Goal: Obtain resource: Download file/media

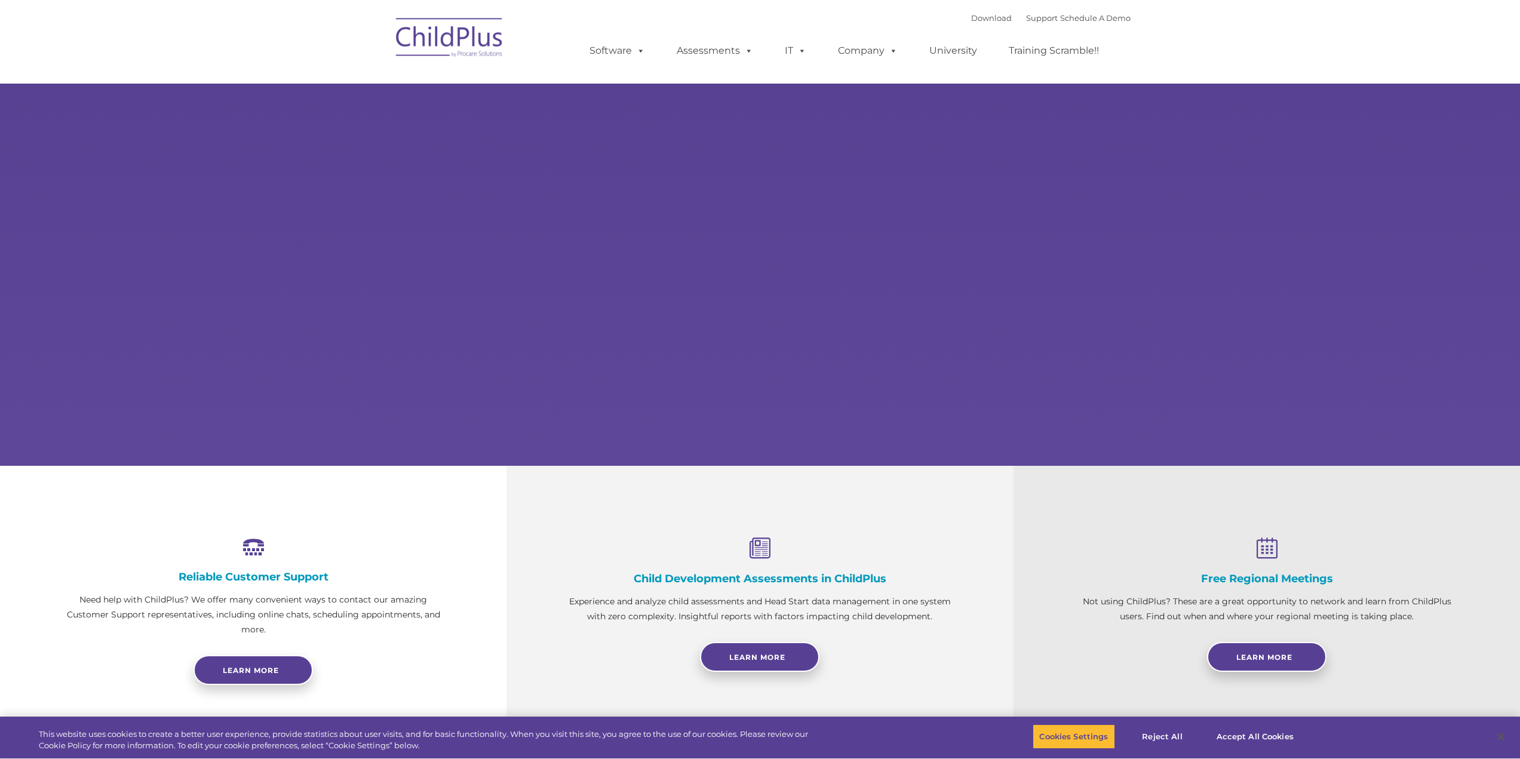
select select "MEDIUM"
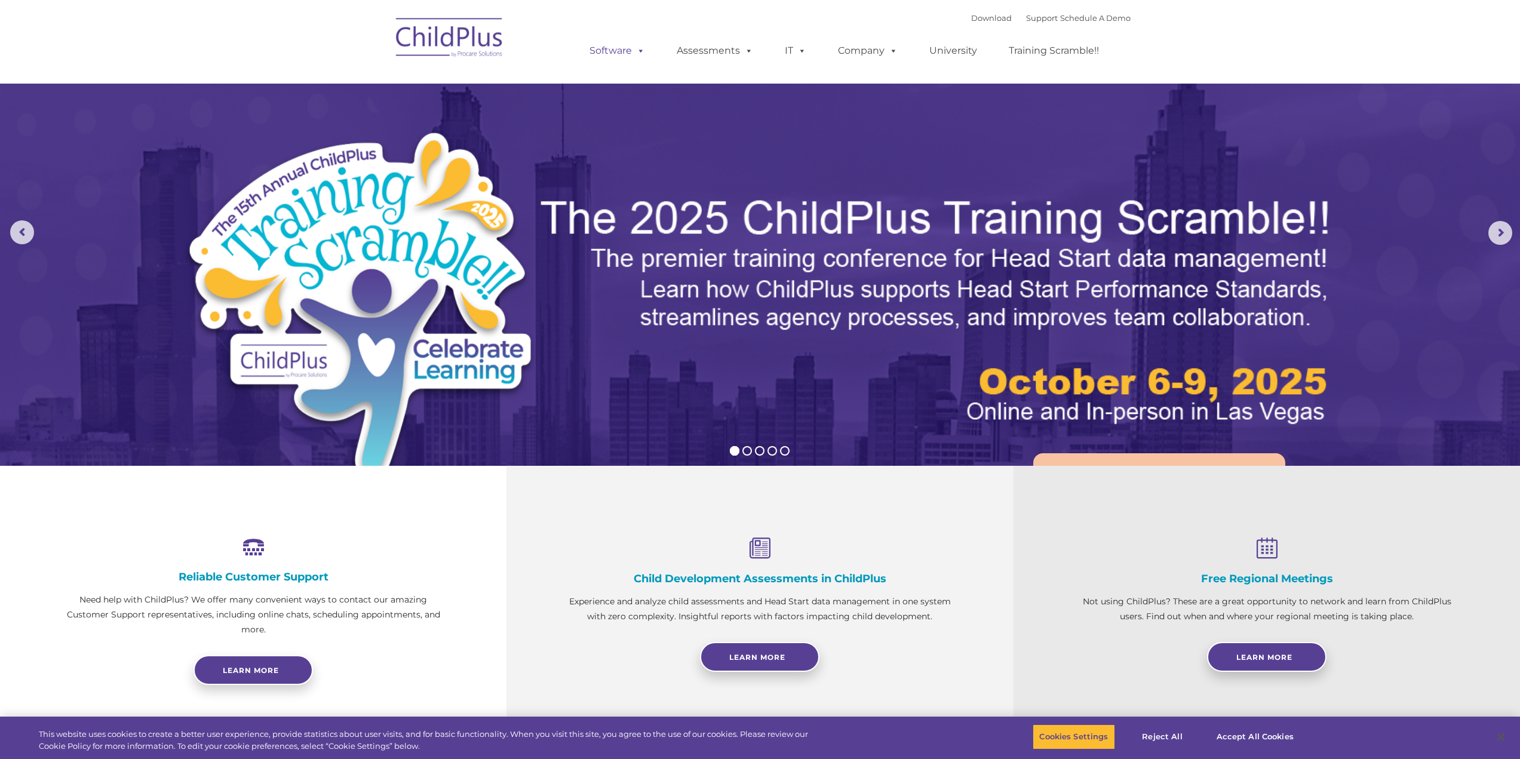
click at [629, 44] on link "Software" at bounding box center [616, 51] width 79 height 24
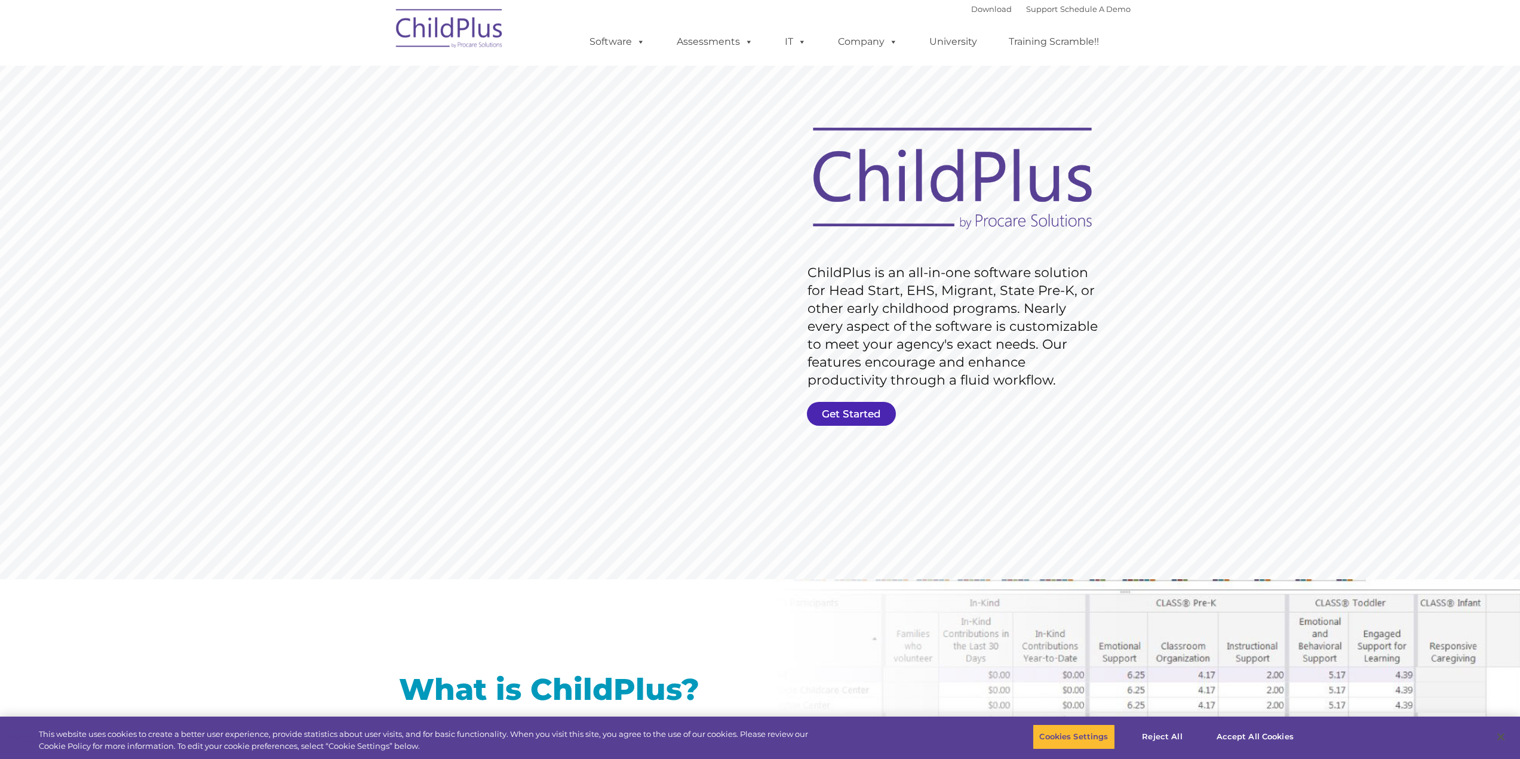
click at [834, 407] on link "Get Started" at bounding box center [851, 414] width 89 height 24
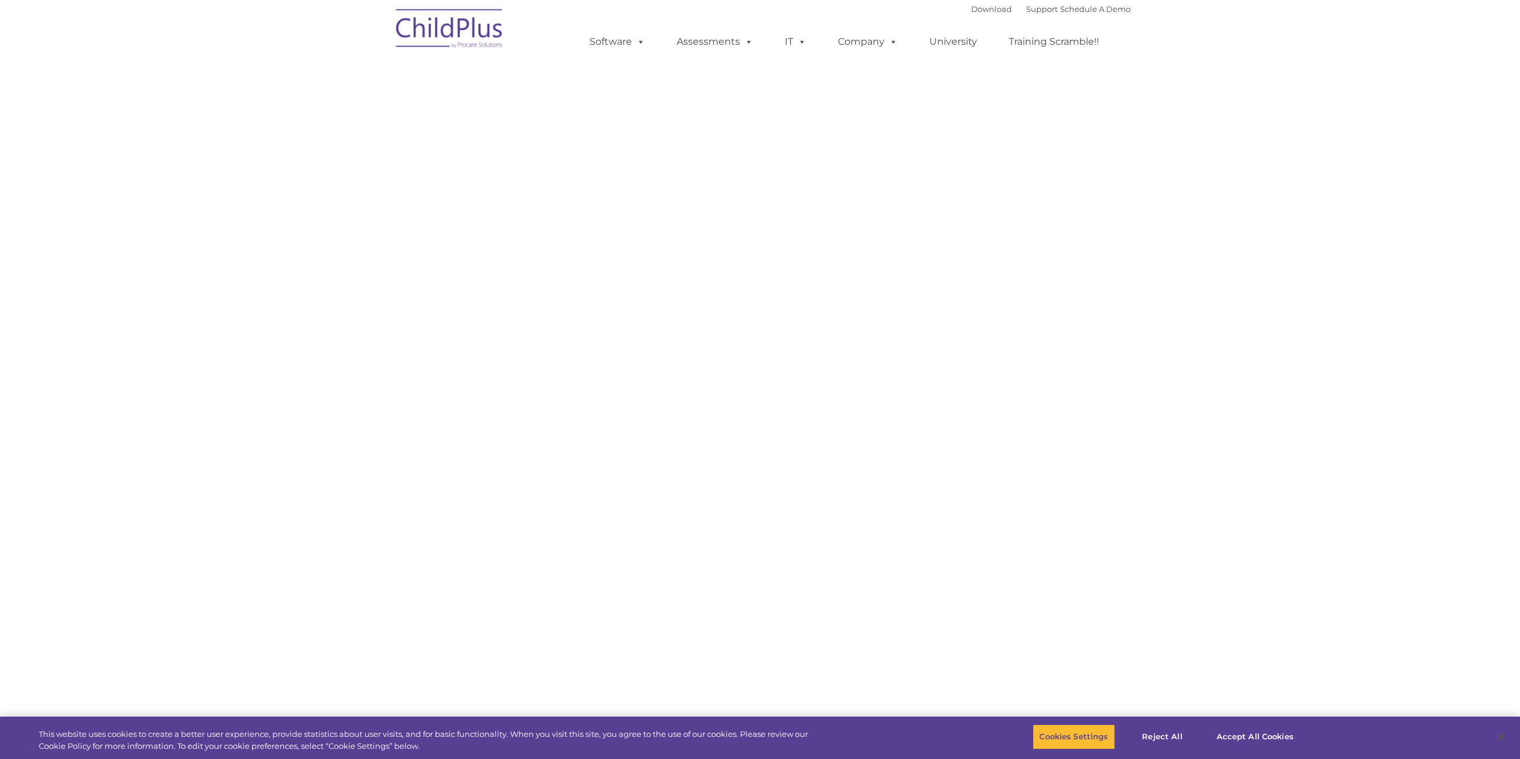
select select "MEDIUM"
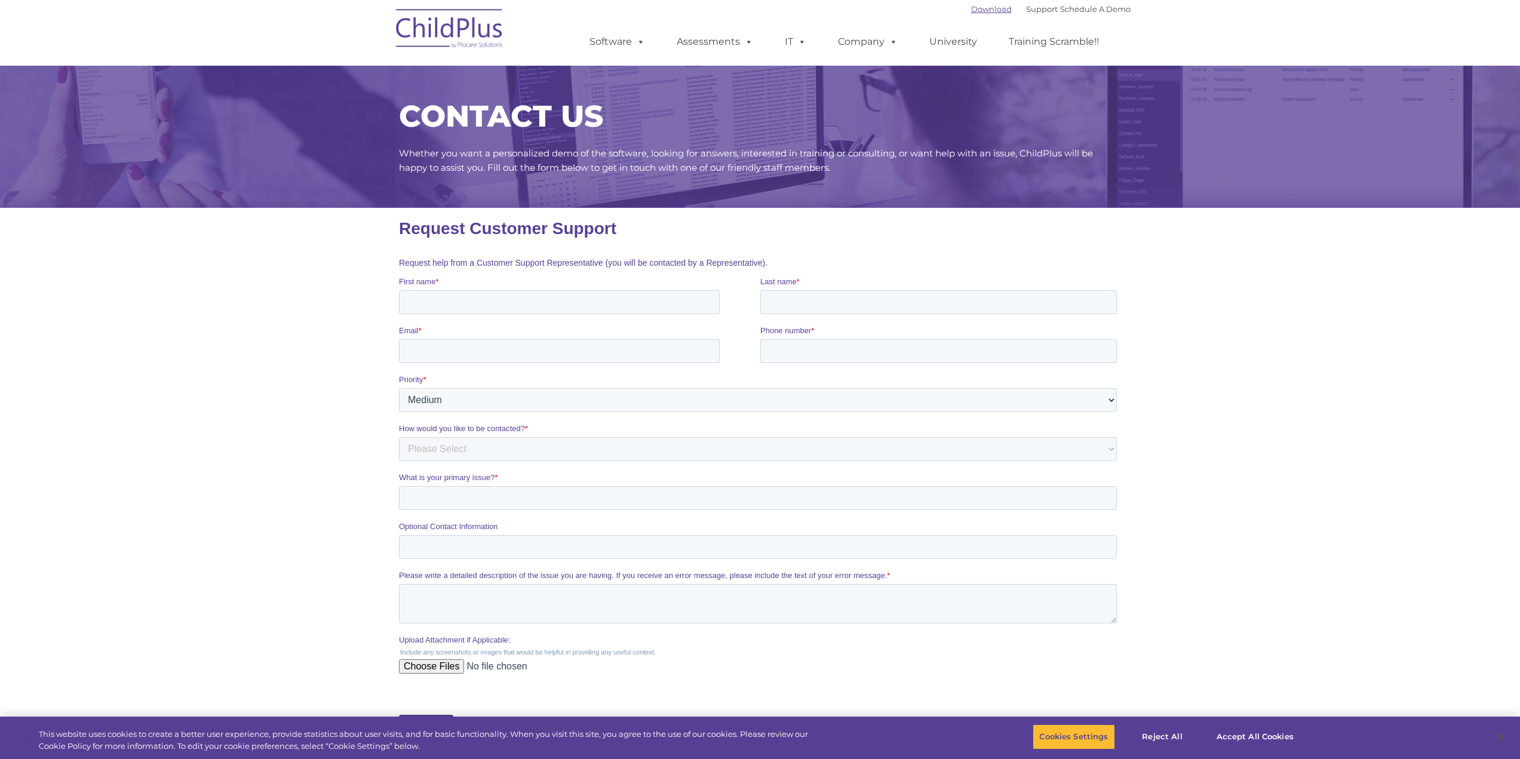
click at [986, 6] on link "Download" at bounding box center [991, 9] width 41 height 10
